Goal: Check status: Check status

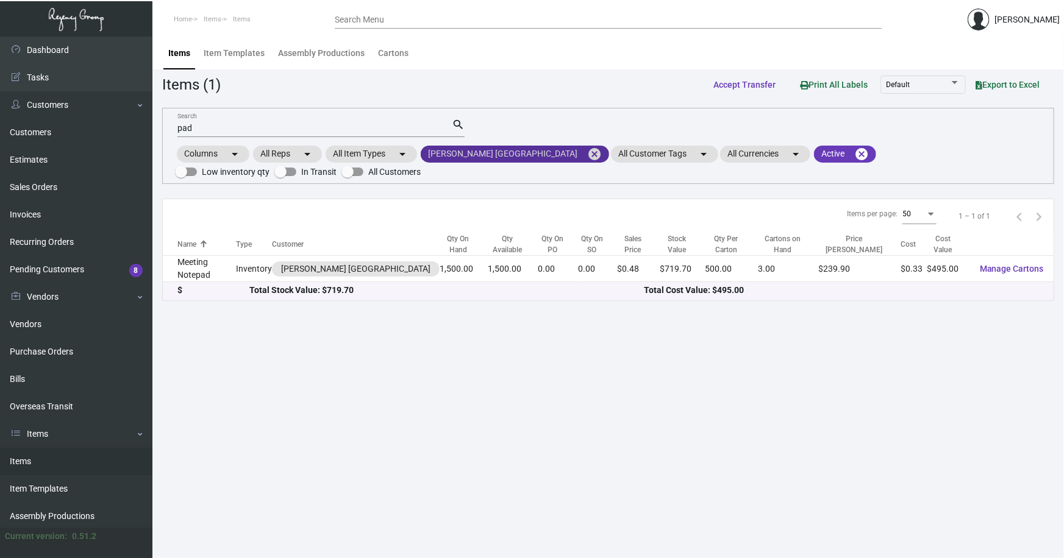
click at [587, 155] on mat-icon "cancel" at bounding box center [594, 154] width 15 height 15
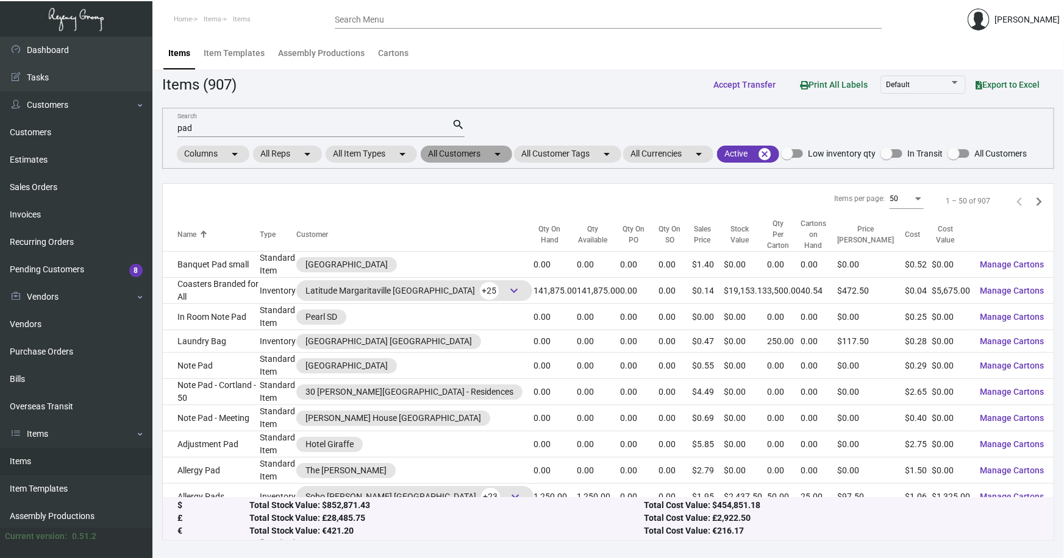
click at [469, 154] on mat-chip "All Customers arrow_drop_down" at bounding box center [466, 154] width 91 height 17
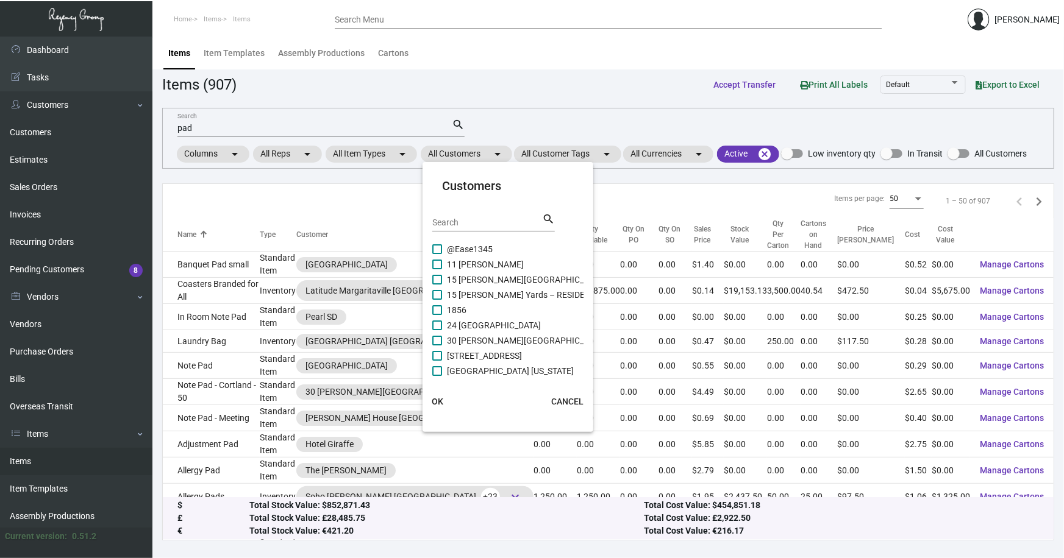
click at [472, 223] on input "Search" at bounding box center [487, 223] width 110 height 10
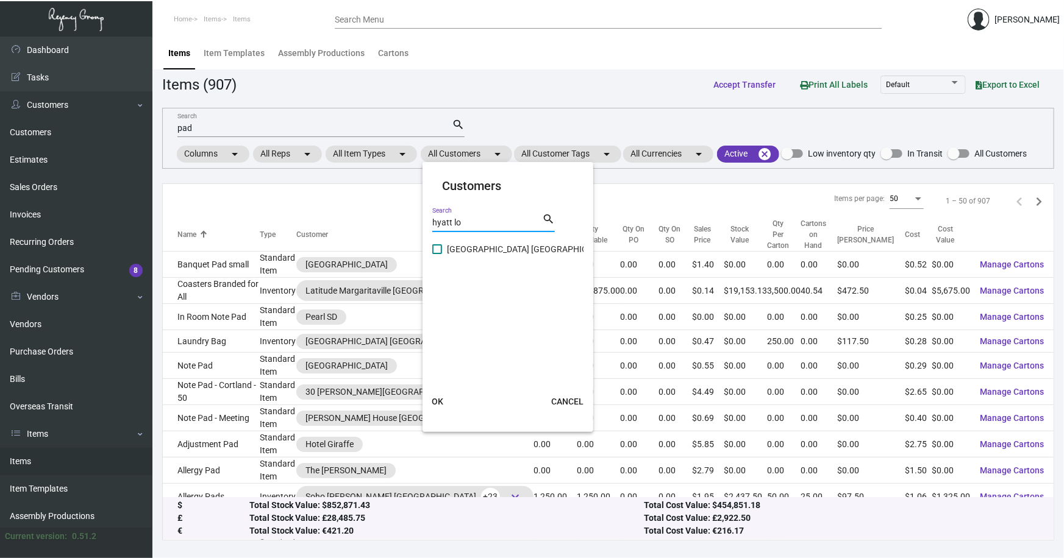
type input "hyatt lo"
click at [479, 248] on span "[GEOGRAPHIC_DATA] [GEOGRAPHIC_DATA]" at bounding box center [530, 249] width 166 height 15
click at [437, 254] on input "[GEOGRAPHIC_DATA] [GEOGRAPHIC_DATA]" at bounding box center [437, 254] width 1 height 1
checkbox input "true"
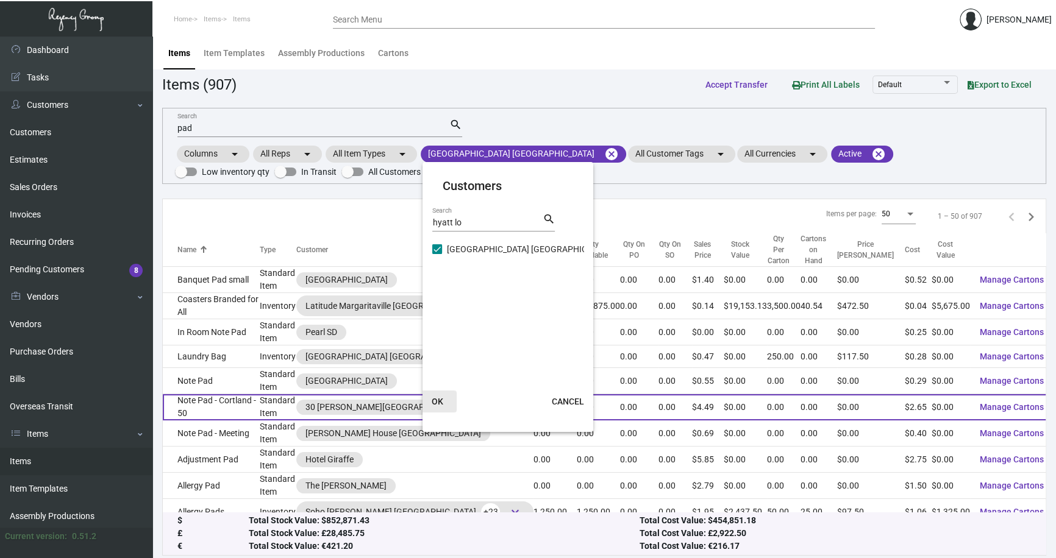
click at [437, 401] on span "OK" at bounding box center [438, 402] width 12 height 10
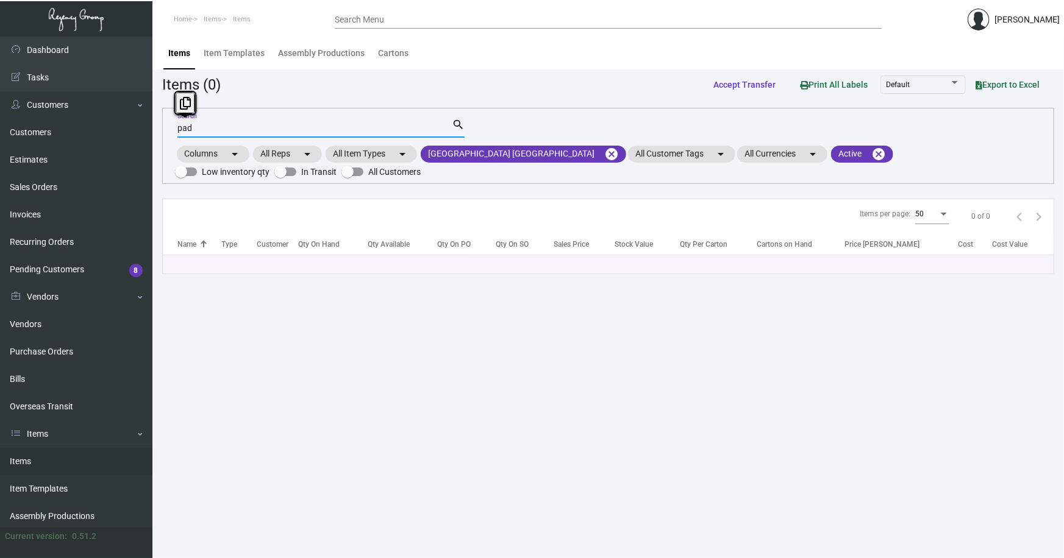
drag, startPoint x: 179, startPoint y: 127, endPoint x: 155, endPoint y: 128, distance: 23.8
click at [155, 128] on main "Items Item Templates Assembly Productions Cartons Items (0) Accept Transfer Pri…" at bounding box center [607, 298] width 911 height 522
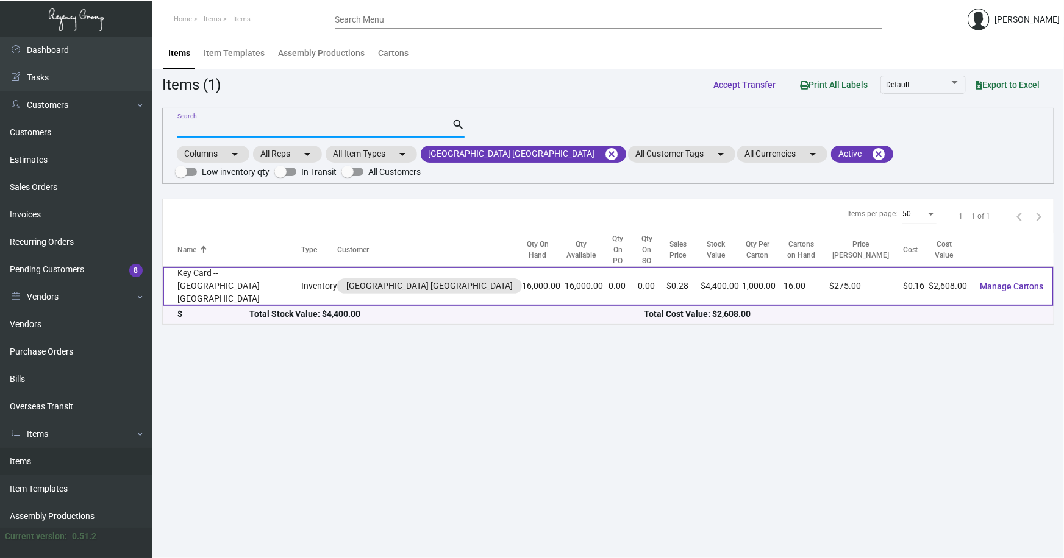
click at [216, 272] on td "Key Card -- [GEOGRAPHIC_DATA]-[GEOGRAPHIC_DATA]" at bounding box center [232, 286] width 138 height 39
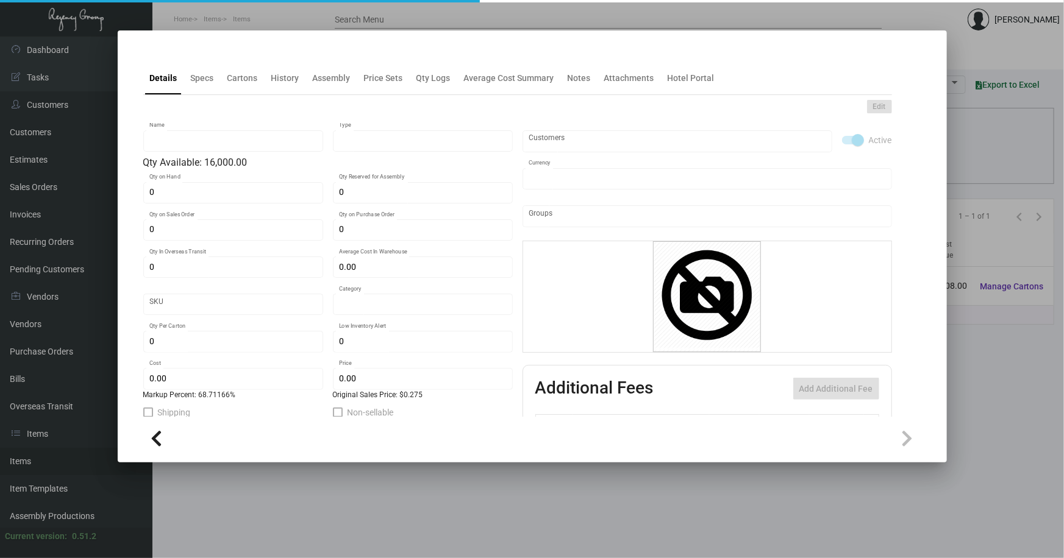
type input "Key Card -- [GEOGRAPHIC_DATA]-[GEOGRAPHIC_DATA]"
type input "Inventory"
type input "16,000"
type input "$ 0.163"
type input "Overseas"
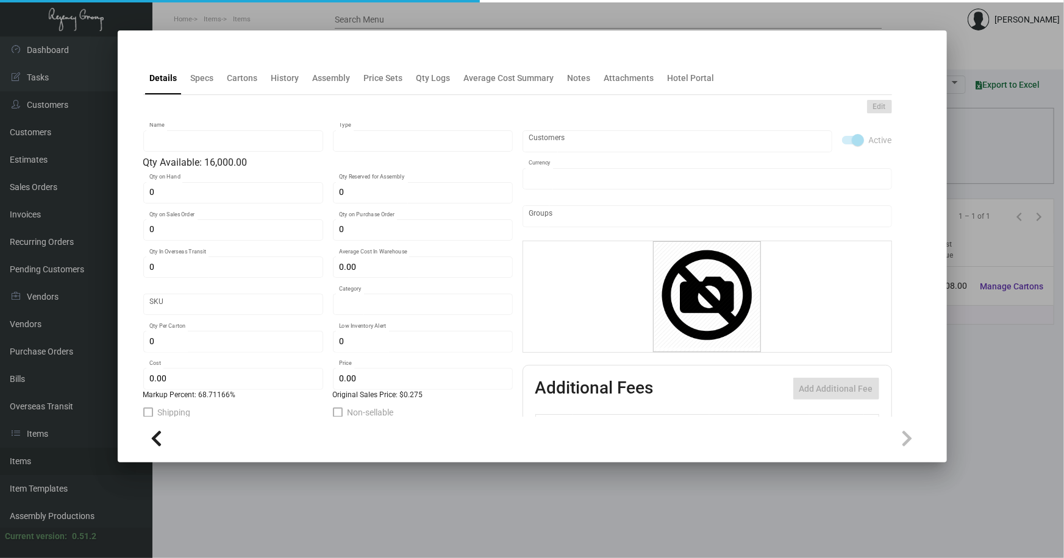
type input "1,000"
type input "$ 0.163"
type input "$ 0.275"
checkbox input "true"
type input "United States Dollar $"
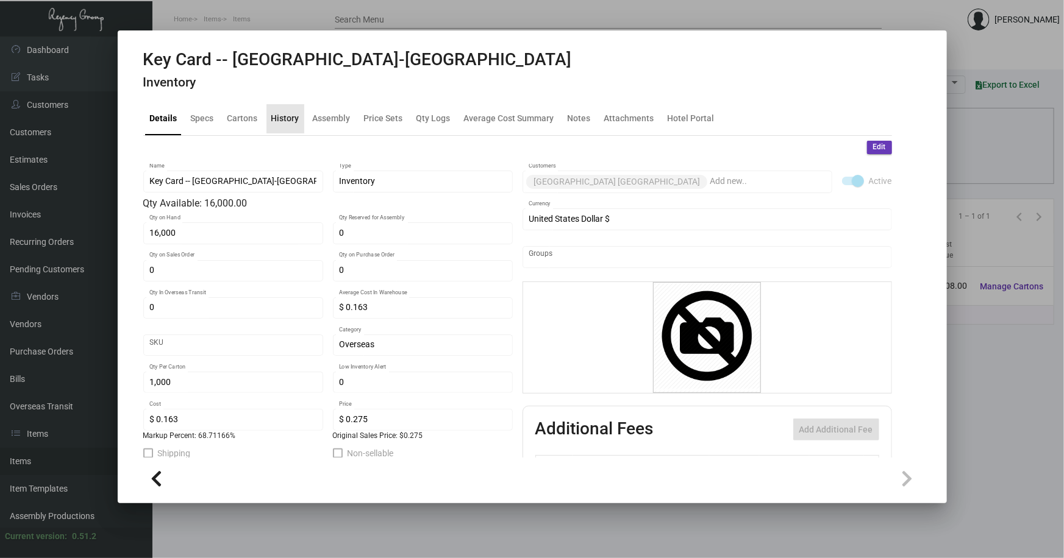
click at [284, 115] on div "History" at bounding box center [285, 118] width 28 height 13
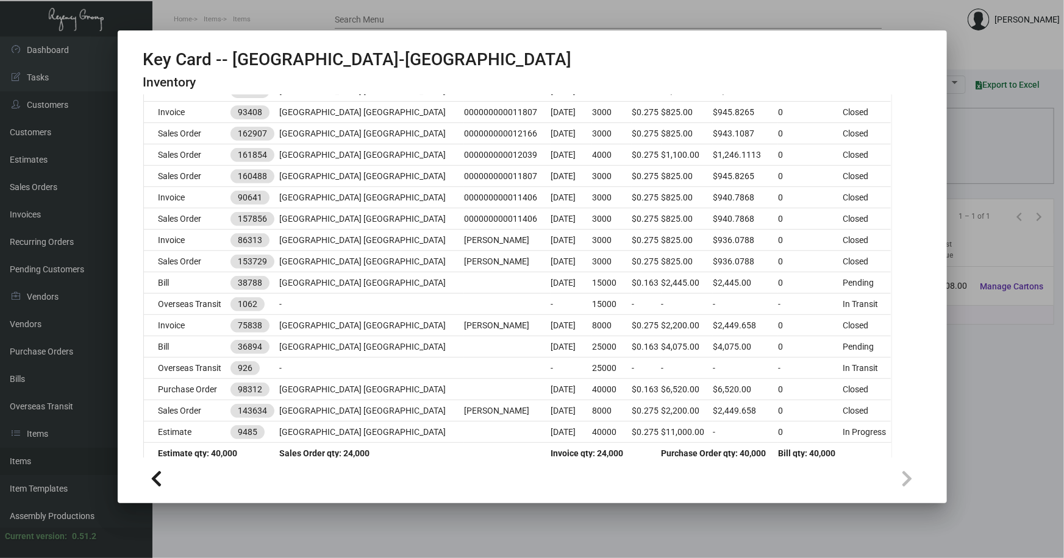
scroll to position [263, 0]
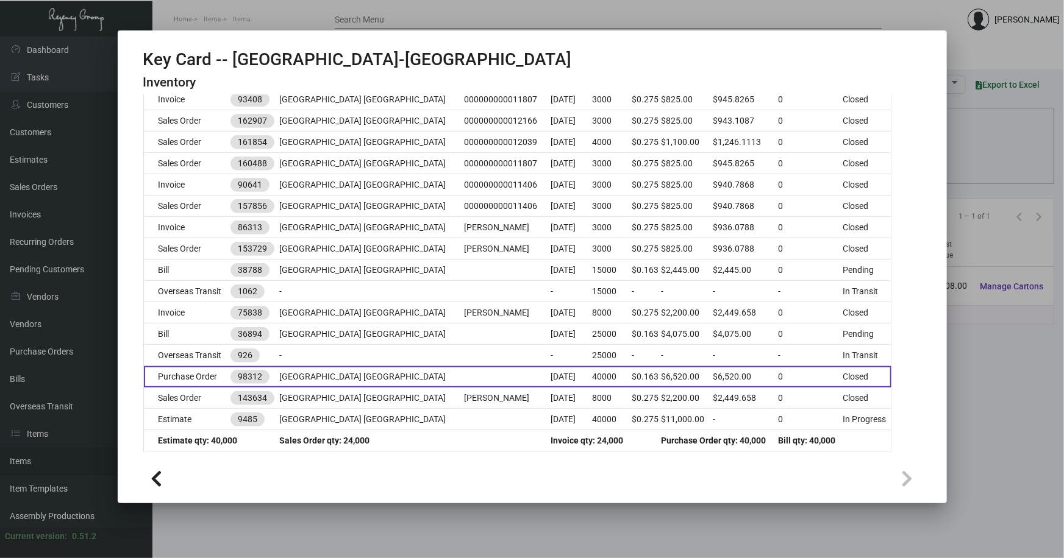
click at [464, 380] on td at bounding box center [507, 376] width 87 height 21
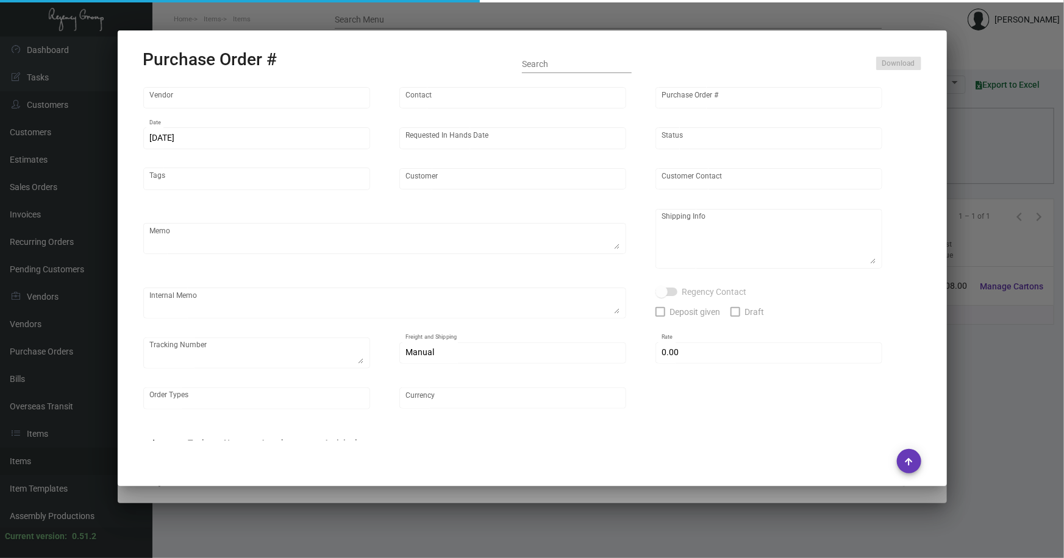
type input "Nexqo"
type input "[PERSON_NAME]"
type input "98312"
type input "[DATE]"
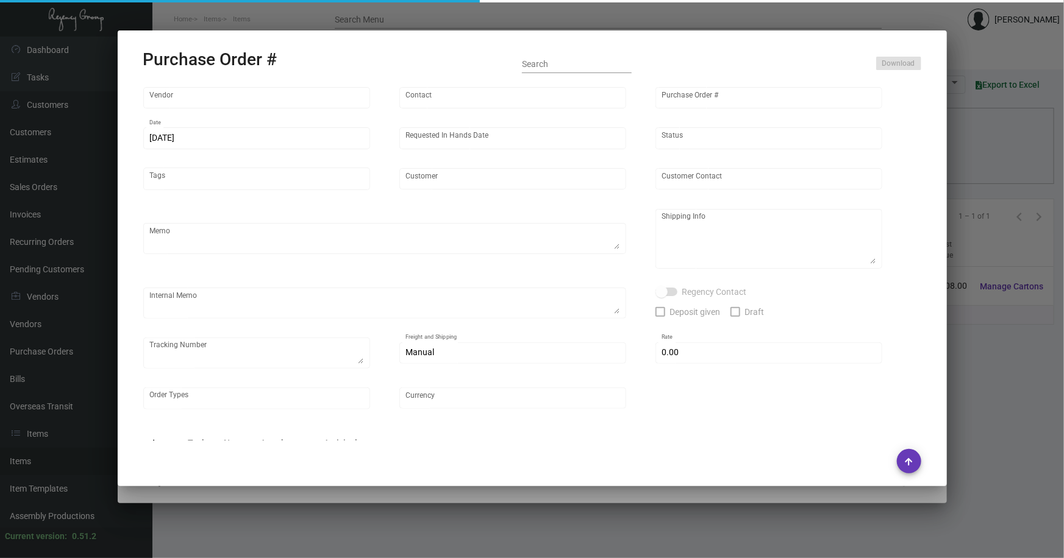
type input "[GEOGRAPHIC_DATA] [GEOGRAPHIC_DATA]"
type textarea "25K boat immediately, rest boat in 2-3months"
type textarea "Regency Group NJ - [PERSON_NAME] [STREET_ADDRESS]"
checkbox input "true"
type input "$ 0.00"
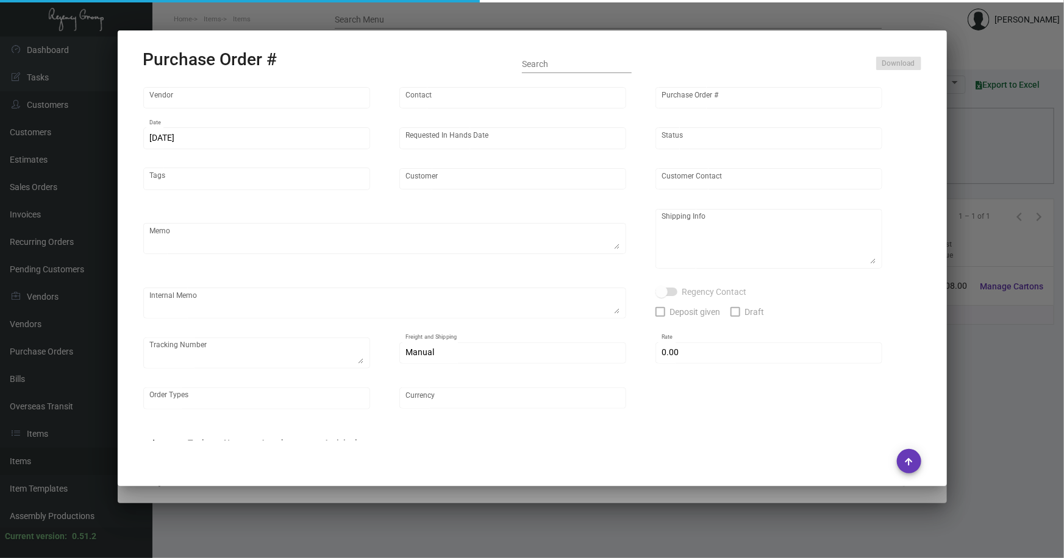
type input "United States Dollar $"
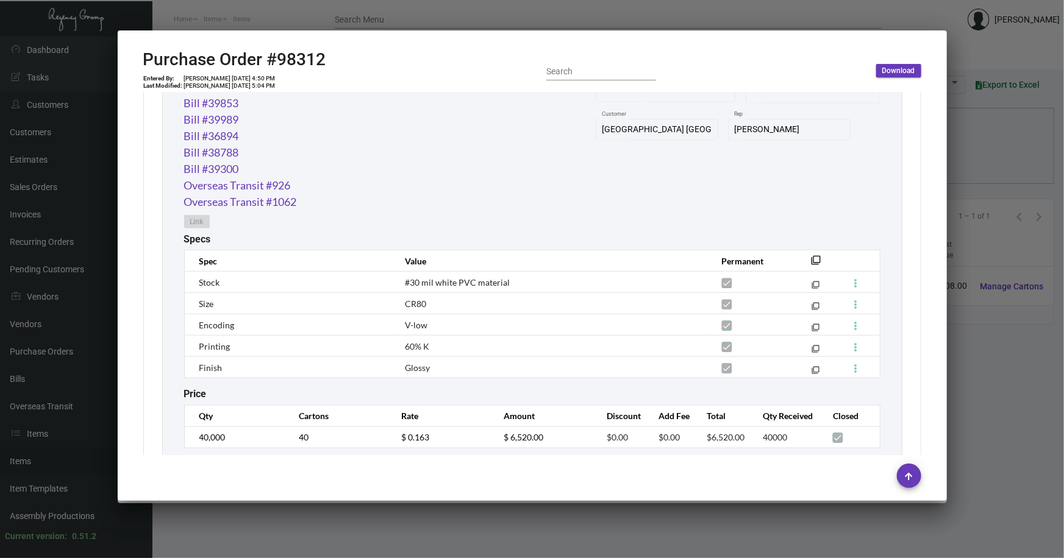
scroll to position [697, 0]
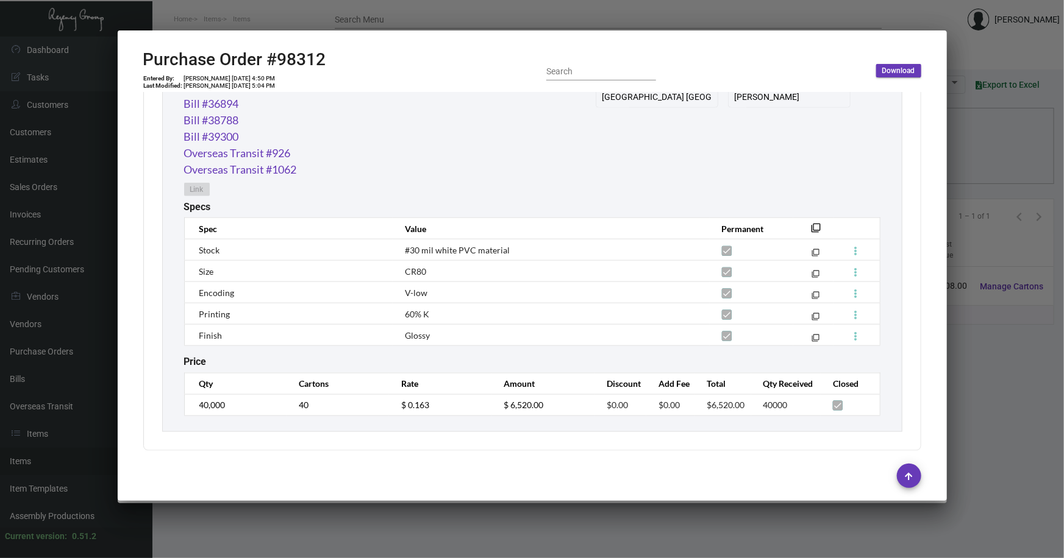
click at [975, 346] on div at bounding box center [532, 279] width 1064 height 558
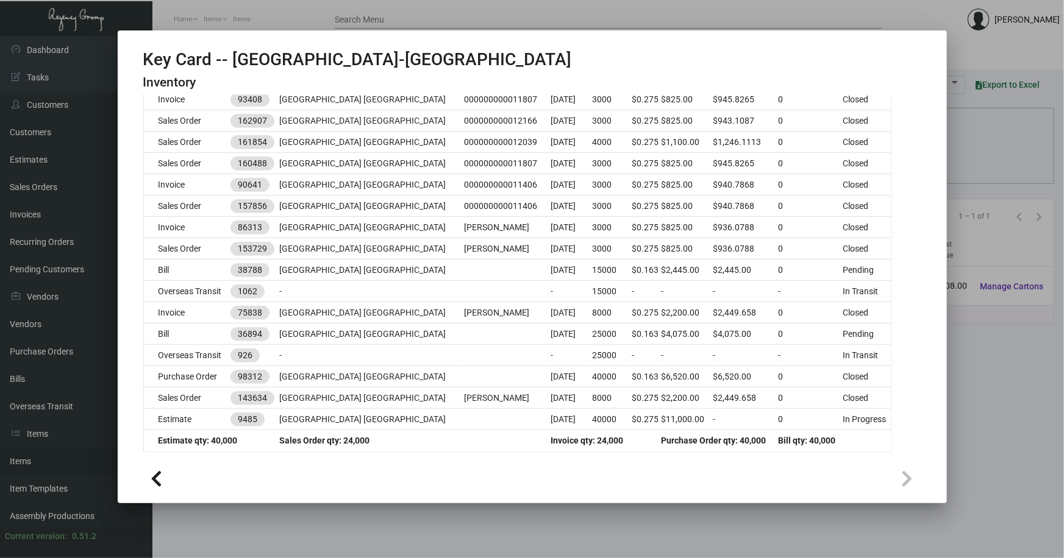
click at [972, 344] on div at bounding box center [532, 279] width 1064 height 558
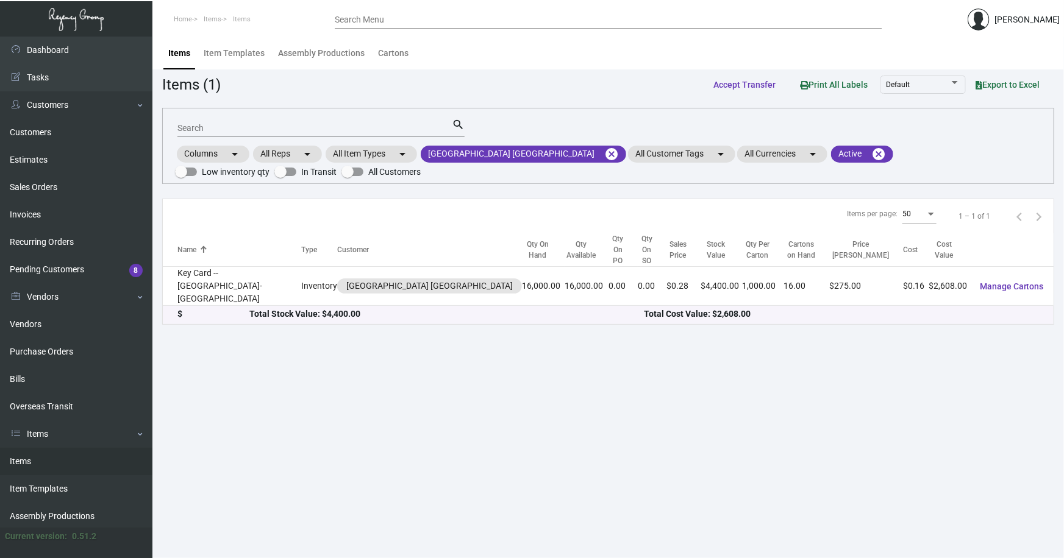
click at [429, 421] on main "Items Item Templates Assembly Productions Cartons Items (1) Accept Transfer Pri…" at bounding box center [607, 298] width 911 height 522
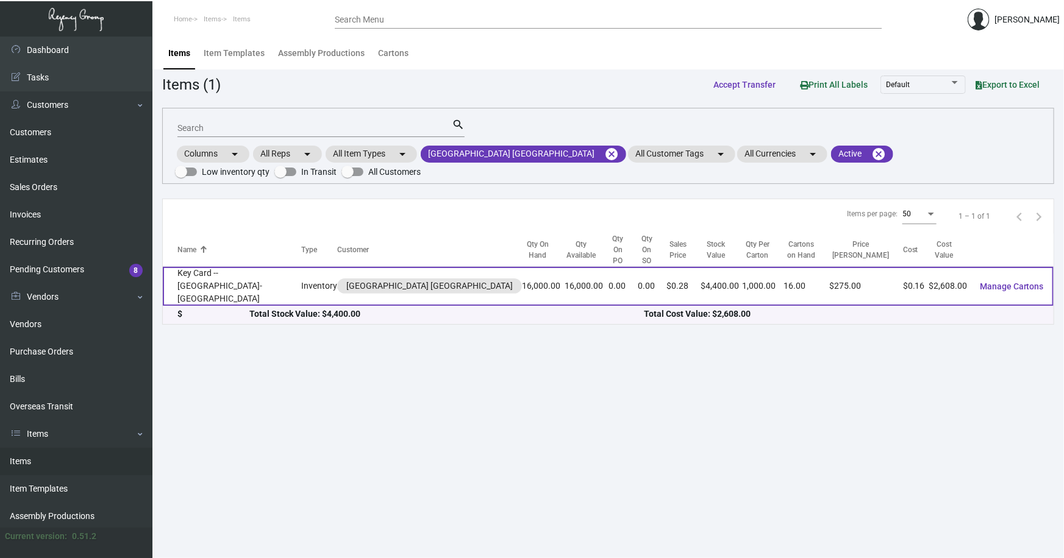
click at [210, 275] on td "Key Card -- [GEOGRAPHIC_DATA]-[GEOGRAPHIC_DATA]" at bounding box center [232, 286] width 138 height 39
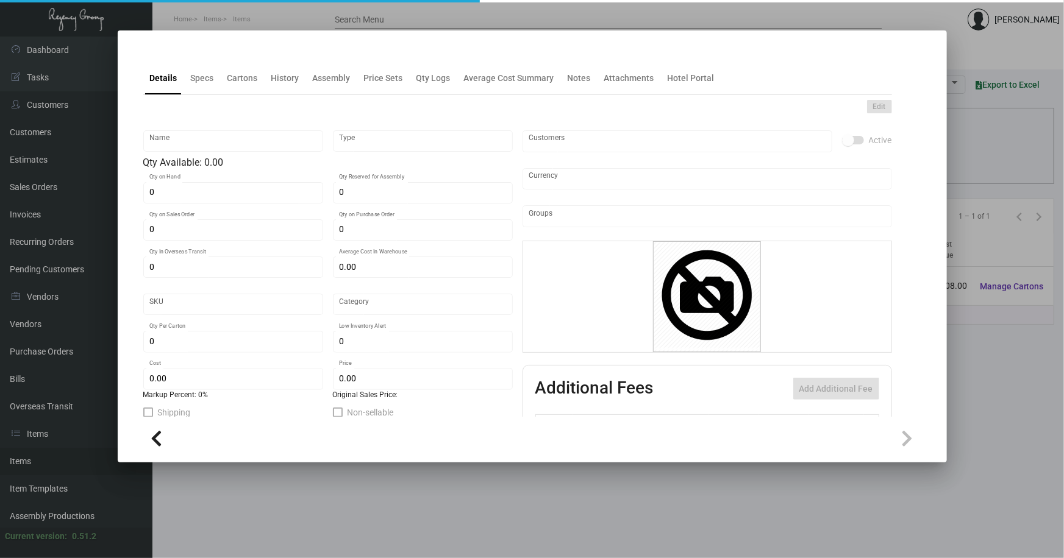
type input "Key Card -- [GEOGRAPHIC_DATA]-[GEOGRAPHIC_DATA]"
type input "Inventory"
type input "16,000"
type input "$ 0.163"
type input "Overseas"
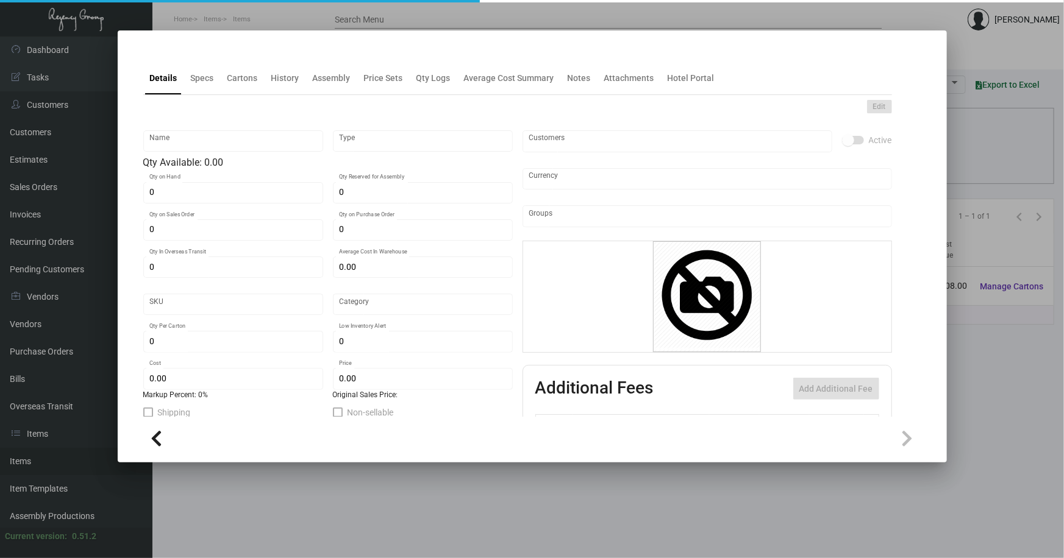
type input "1,000"
type input "$ 0.163"
type input "$ 0.275"
checkbox input "true"
type input "United States Dollar $"
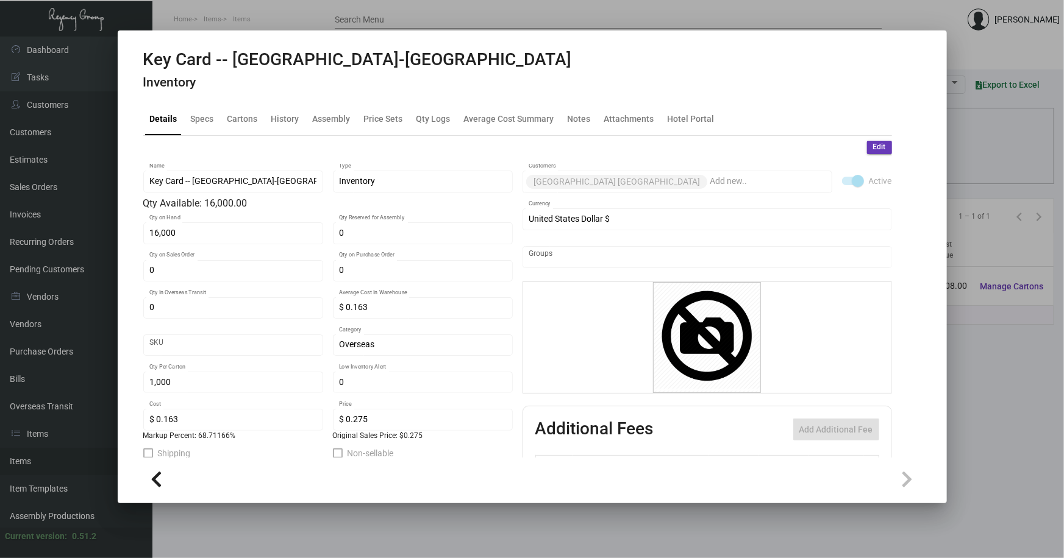
click at [284, 80] on h4 "Inventory" at bounding box center [357, 82] width 429 height 15
click at [284, 120] on div "History" at bounding box center [285, 118] width 28 height 13
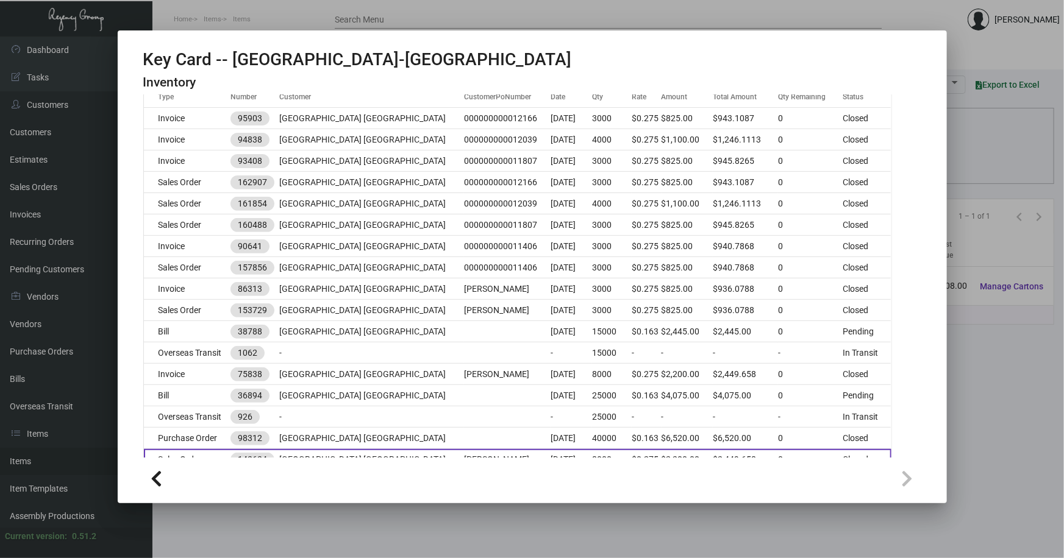
scroll to position [221, 0]
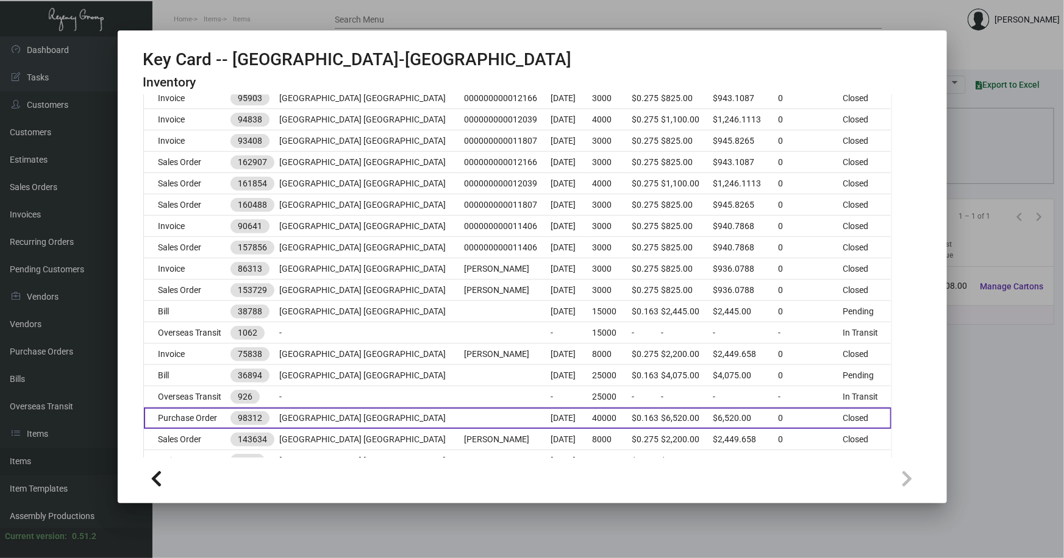
click at [391, 416] on td "[GEOGRAPHIC_DATA] [GEOGRAPHIC_DATA]" at bounding box center [371, 418] width 185 height 21
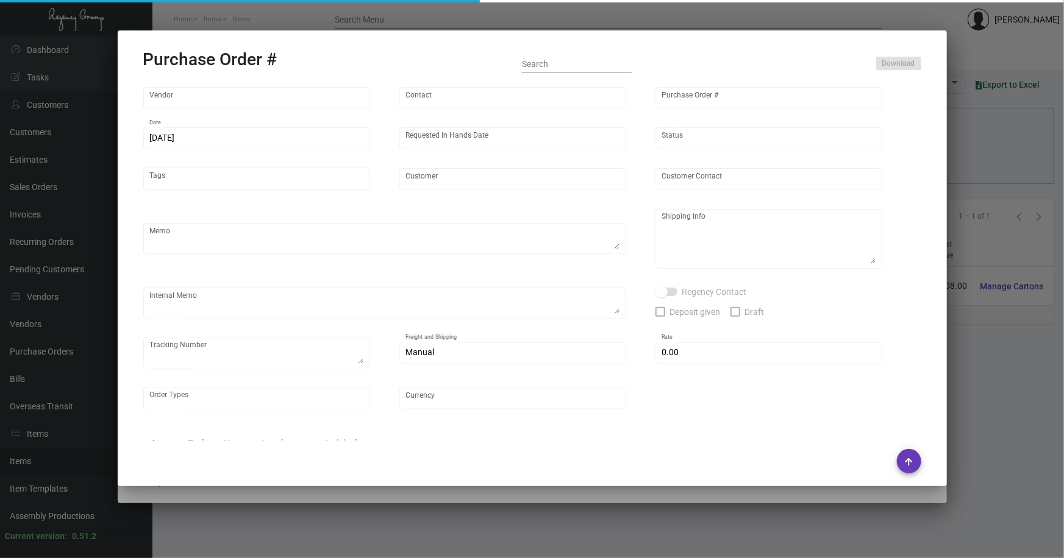
type input "Nexqo"
type input "[PERSON_NAME]"
type input "98312"
type input "[DATE]"
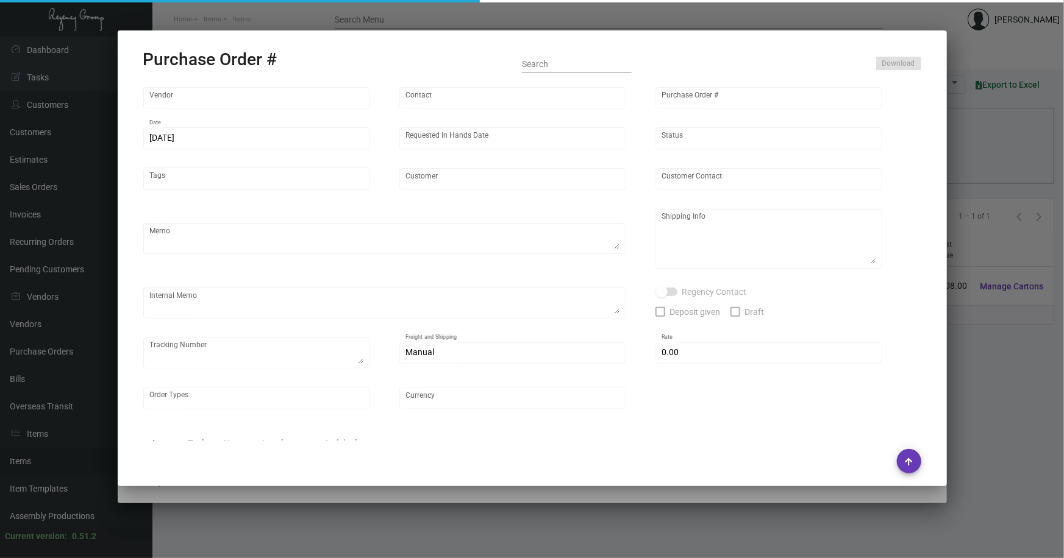
type input "[GEOGRAPHIC_DATA] [GEOGRAPHIC_DATA]"
type textarea "25K boat immediately, rest boat in 2-3months"
type textarea "Regency Group NJ - [PERSON_NAME] [STREET_ADDRESS]"
checkbox input "true"
type input "$ 0.00"
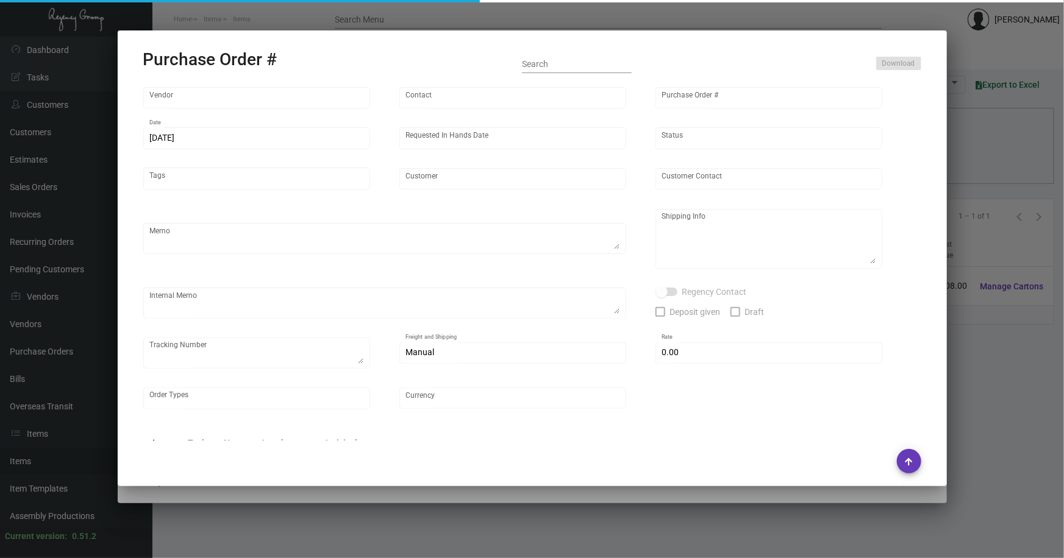
type input "United States Dollar $"
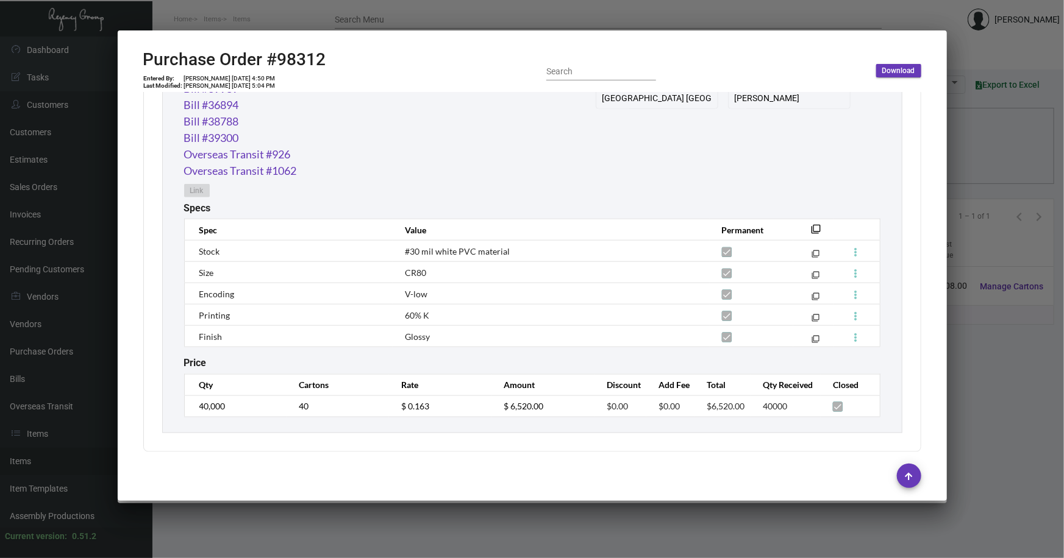
scroll to position [697, 0]
click at [983, 157] on div at bounding box center [532, 279] width 1064 height 558
